Goal: Ask a question

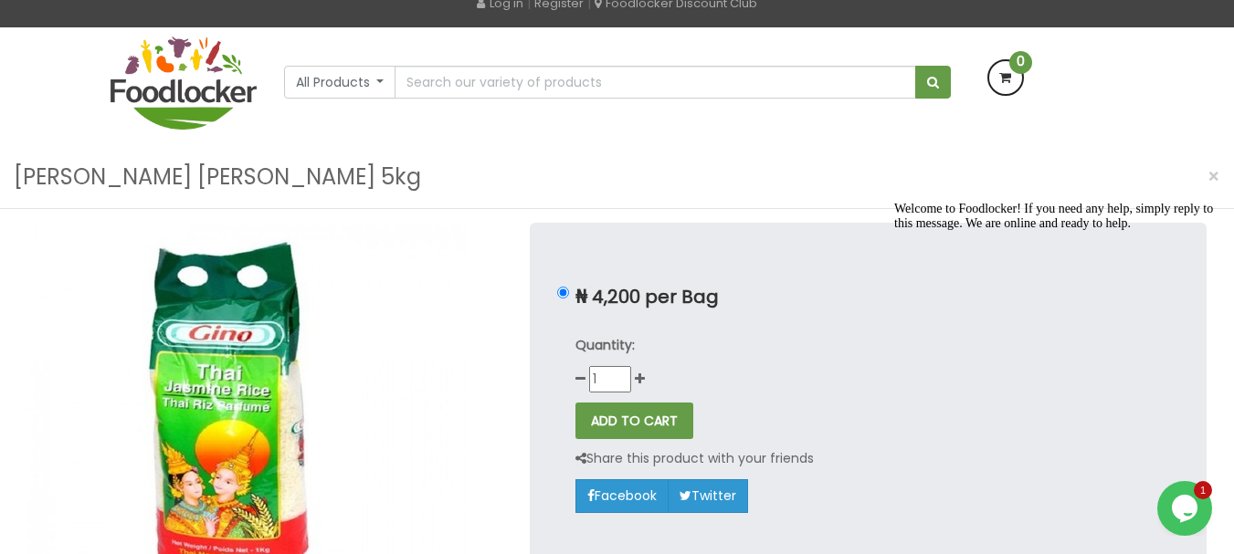
scroll to position [91, 0]
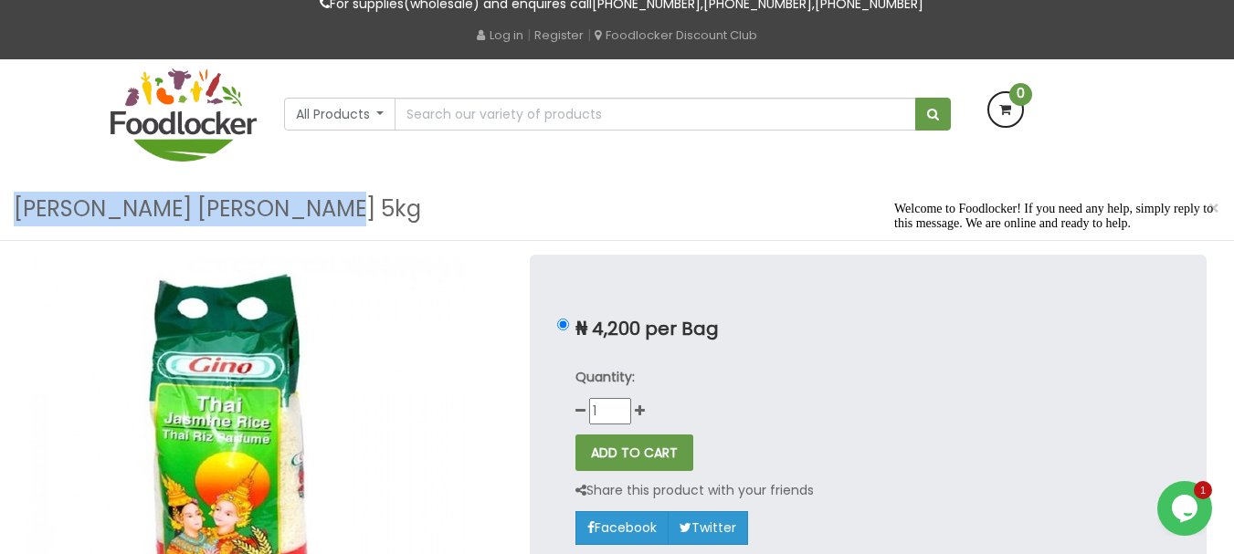
drag, startPoint x: 17, startPoint y: 206, endPoint x: 328, endPoint y: 205, distance: 310.5
click at [328, 205] on div "Gino Thai Jasmine Rice 5kg ×" at bounding box center [617, 209] width 1234 height 63
copy h3 "Gino Thai Jasmine Rice 5kg"
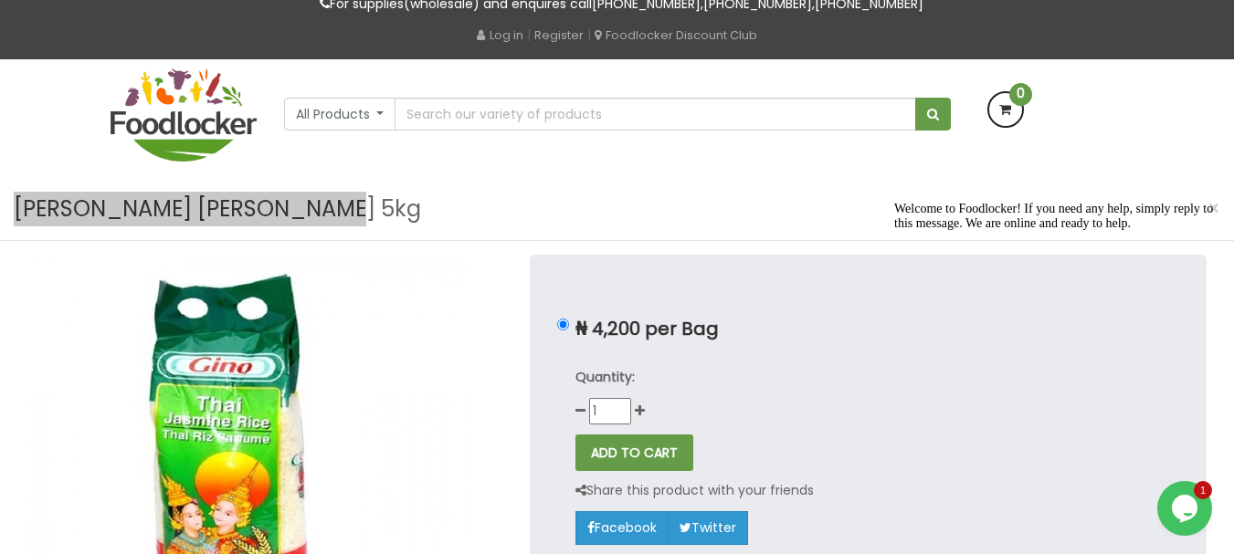
click at [1198, 500] on div "Opens Chat This icon Opens the chat window." at bounding box center [1184, 508] width 55 height 29
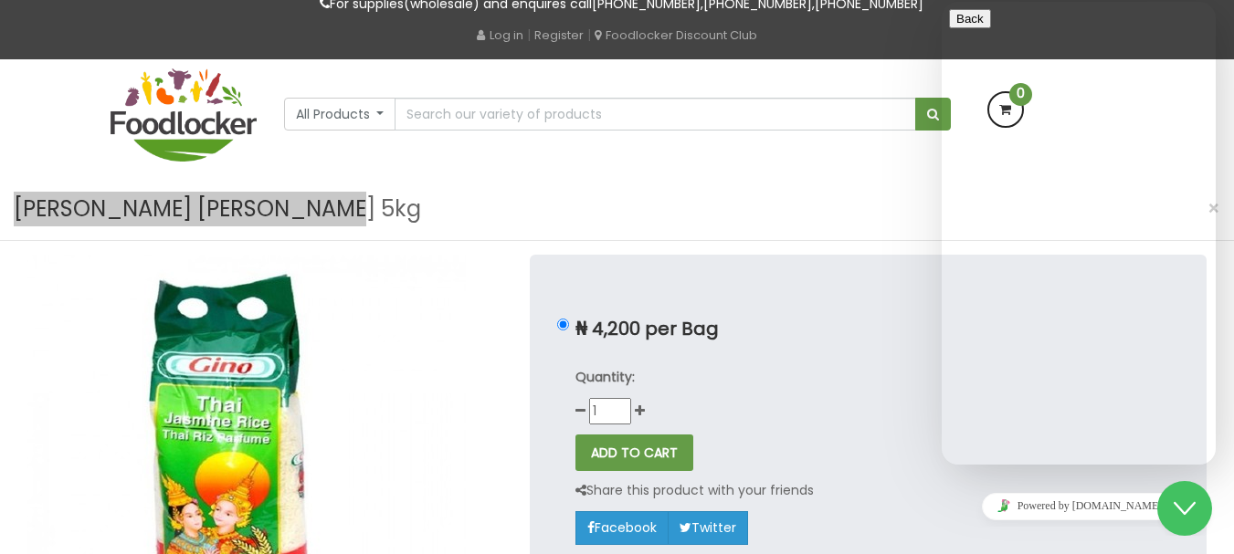
type input "234810187614"
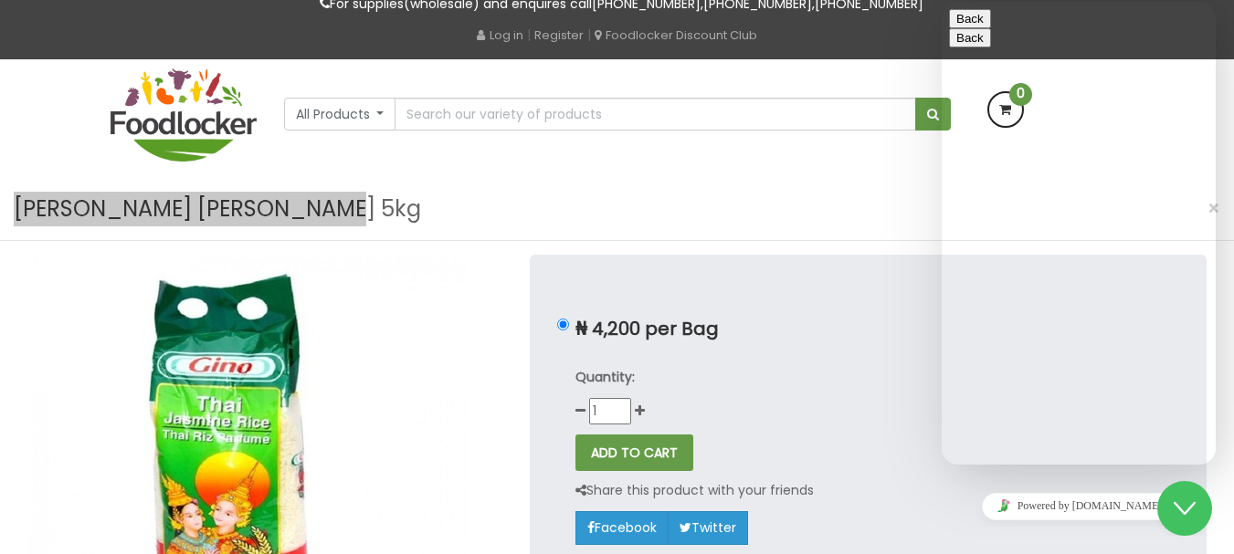
type input "BENJAMIN"
paste textarea "Gino Thai Jasmine Rice 5kg"
type textarea "Gino Thai Jasmine Rice 5kg"
click at [1189, 506] on icon "Close Chat This icon closes the chat window." at bounding box center [1184, 509] width 22 height 22
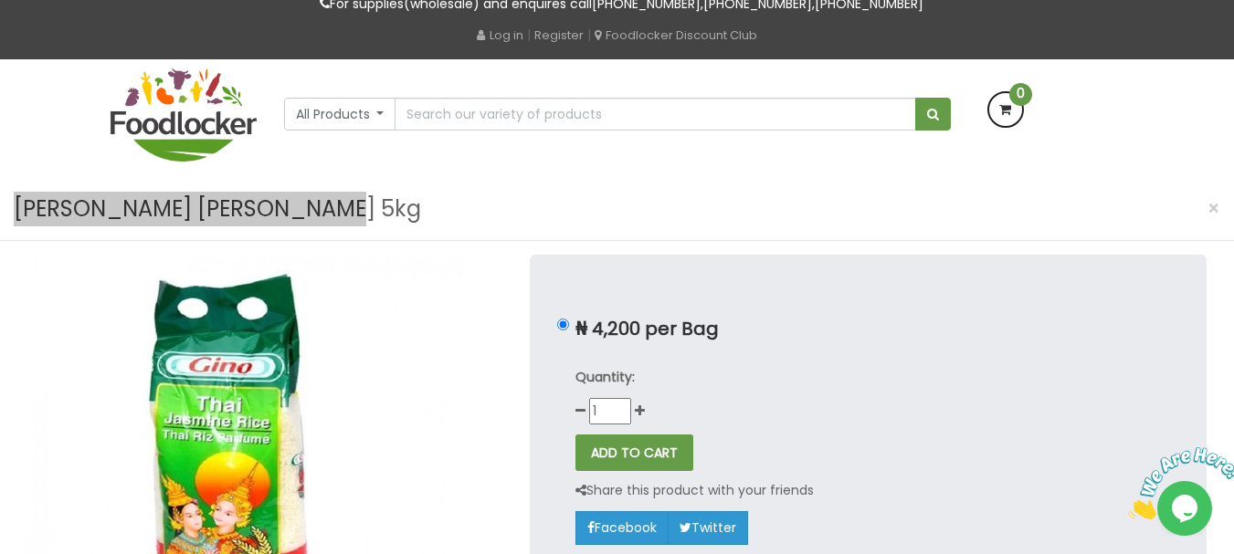
scroll to position [0, 0]
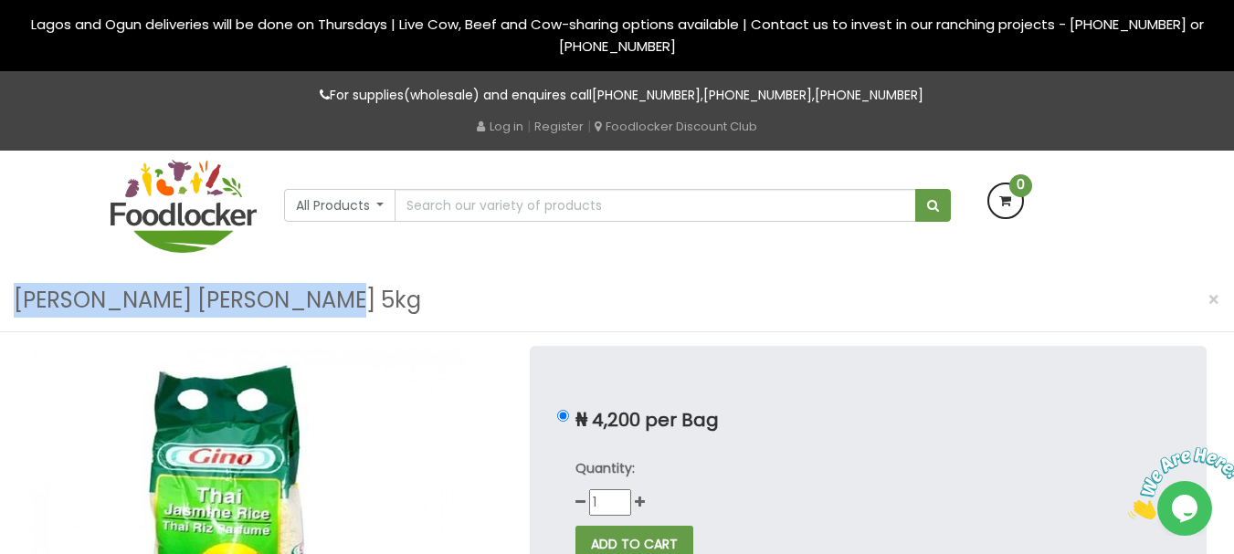
click at [226, 426] on img at bounding box center [246, 533] width 438 height 375
click at [214, 192] on img at bounding box center [183, 206] width 146 height 93
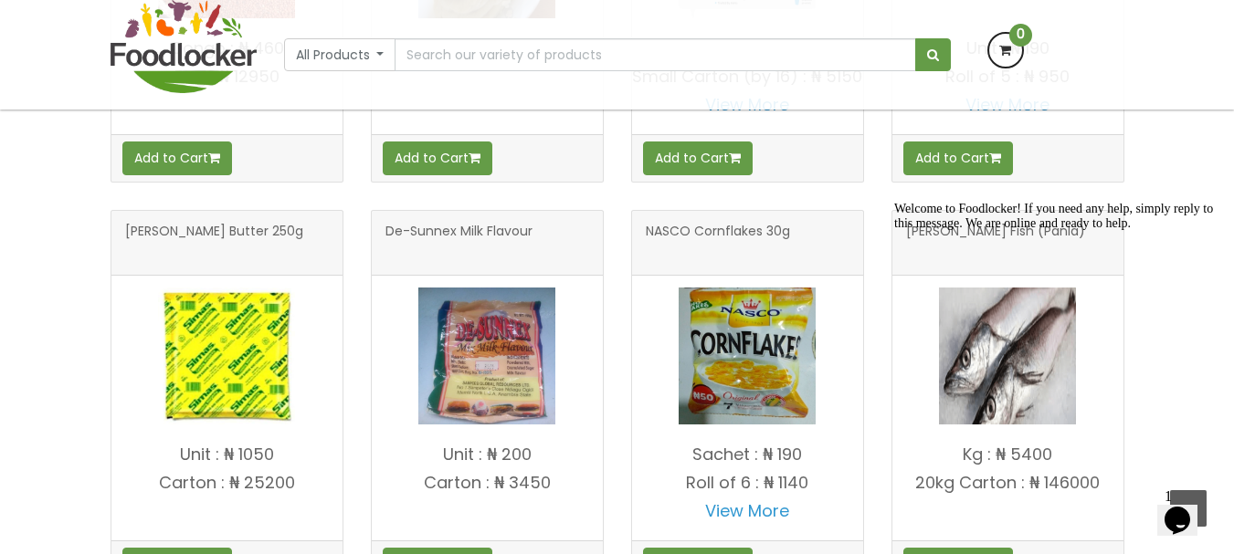
scroll to position [1005, 0]
